Goal: Transaction & Acquisition: Purchase product/service

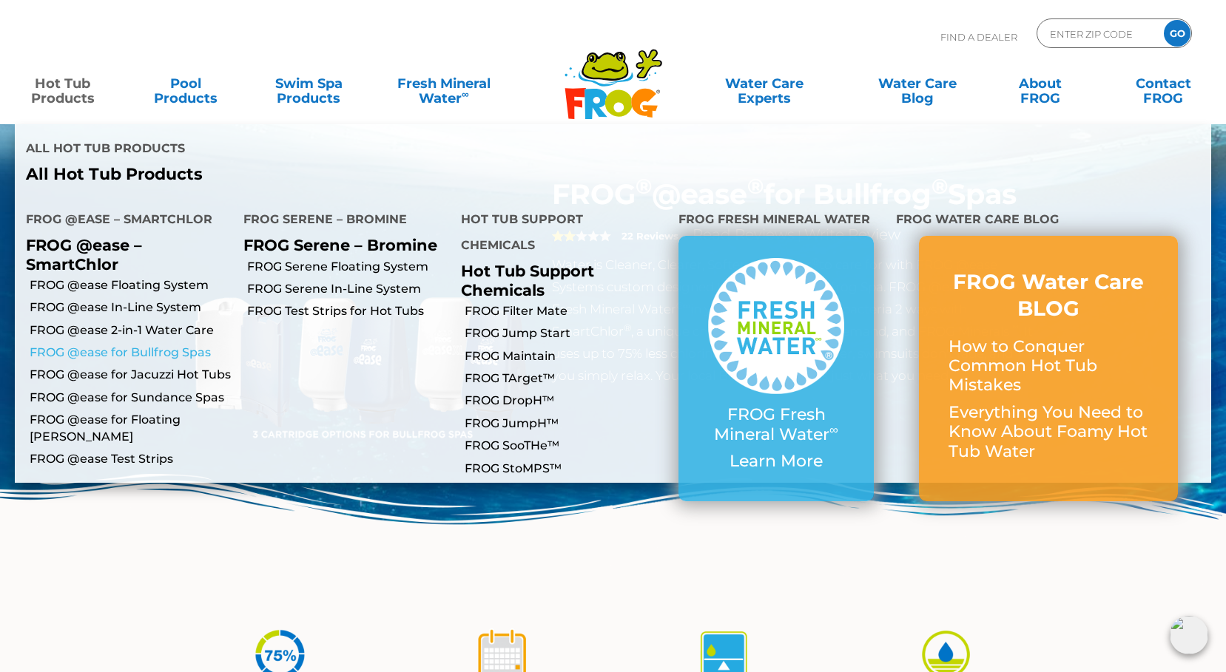
click at [232, 361] on link "FROG @ease for Bullfrog Spas" at bounding box center [131, 353] width 203 height 16
click at [186, 361] on link "FROG @ease for Bullfrog Spas" at bounding box center [131, 353] width 203 height 16
